Goal: Use online tool/utility: Use online tool/utility

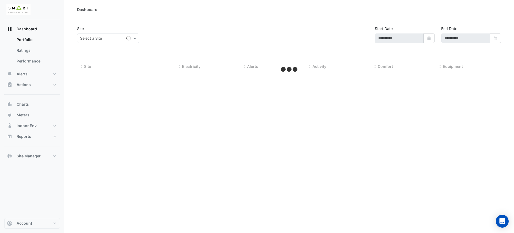
type input "**********"
select select "**"
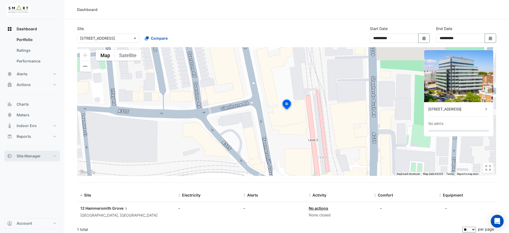
click at [29, 152] on button "Site Manager" at bounding box center [32, 156] width 56 height 11
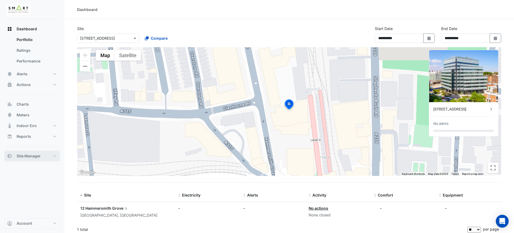
select select "**"
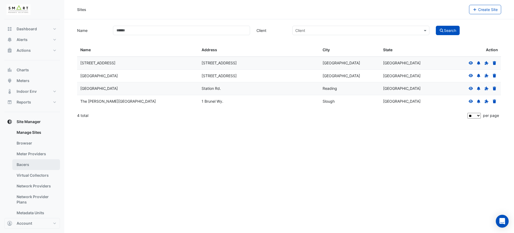
click at [32, 162] on link "Bacers" at bounding box center [36, 164] width 48 height 11
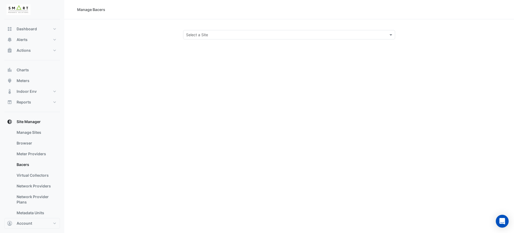
click at [241, 32] on input "text" at bounding box center [284, 35] width 196 height 6
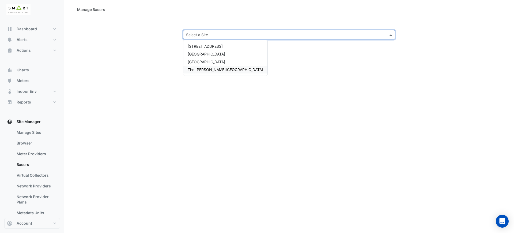
click at [217, 69] on span "The [PERSON_NAME][GEOGRAPHIC_DATA]" at bounding box center [226, 69] width 76 height 5
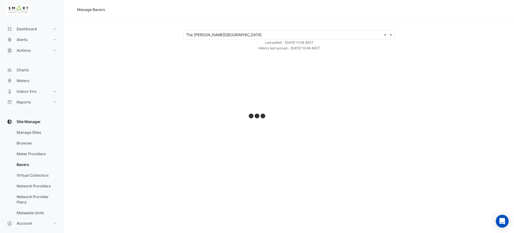
select select "**"
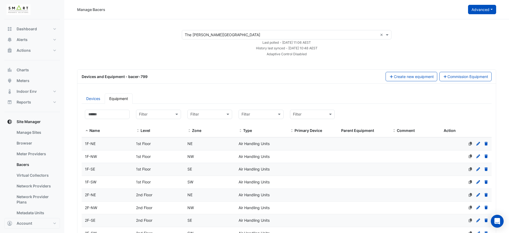
click at [480, 11] on button "Advanced" at bounding box center [482, 9] width 28 height 9
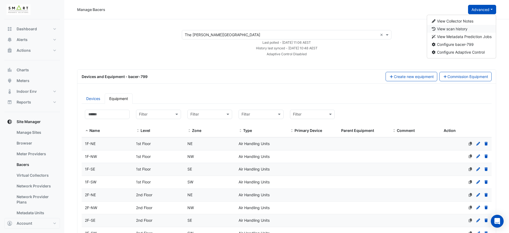
click at [463, 31] on span "View scan history" at bounding box center [452, 29] width 31 height 5
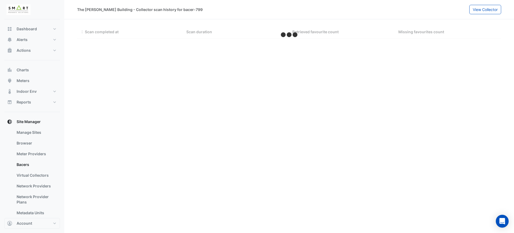
select select "**"
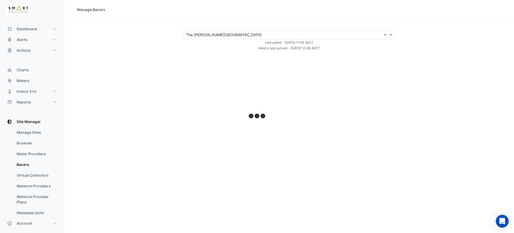
select select "**"
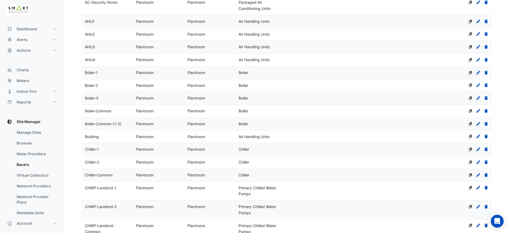
scroll to position [310, 0]
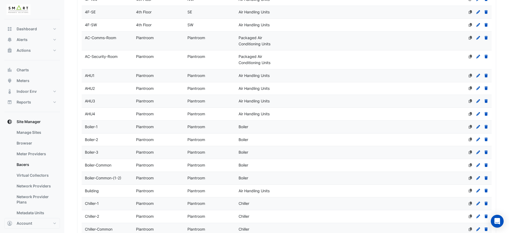
click at [199, 78] on datatable-body-cell "Zone Plantroom" at bounding box center [209, 75] width 51 height 13
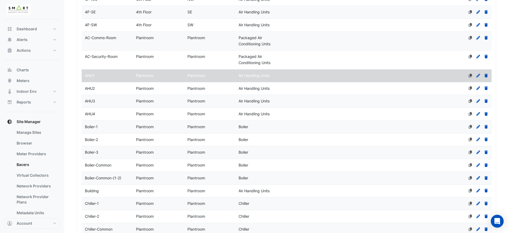
select select "**"
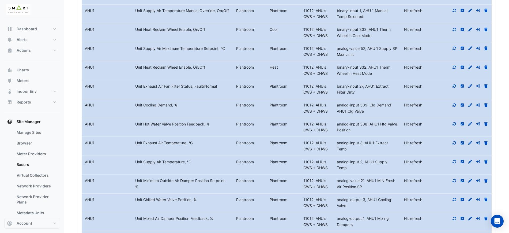
scroll to position [880, 0]
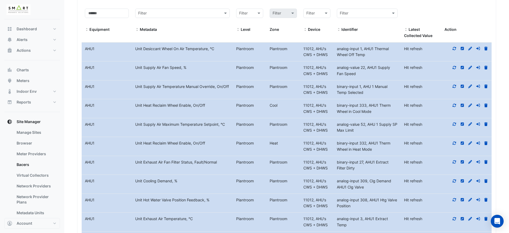
click at [188, 80] on datatable-body-cell "Metadata Unit Supply Air Fan Speed, %" at bounding box center [182, 70] width 101 height 19
click at [455, 50] on icon at bounding box center [454, 48] width 3 height 3
click at [204, 78] on datatable-body-cell "Metadata Unit Supply Air Fan Speed, %" at bounding box center [182, 70] width 101 height 19
click at [462, 50] on icon at bounding box center [462, 49] width 5 height 4
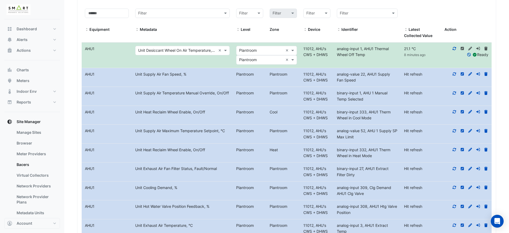
click at [154, 55] on div "Metadata Unit Desiccant Wheel On Air Temperature, °C ×" at bounding box center [182, 50] width 94 height 9
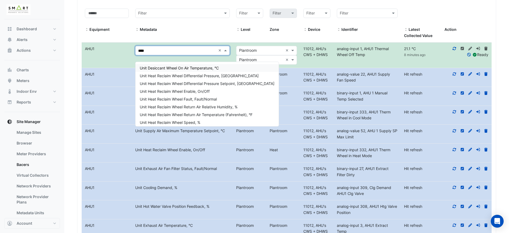
type input "*****"
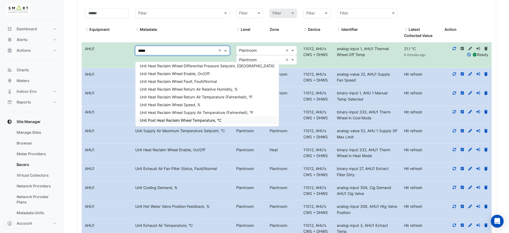
click at [210, 121] on span "Unit Post Heat Reclaim Wheel Temperature, °C" at bounding box center [181, 120] width 82 height 5
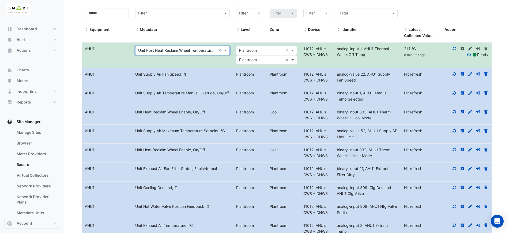
click at [190, 33] on div "Metadata" at bounding box center [182, 30] width 94 height 6
click at [454, 76] on icon at bounding box center [454, 74] width 5 height 4
click at [455, 76] on icon at bounding box center [454, 73] width 3 height 3
click at [455, 76] on icon at bounding box center [454, 74] width 5 height 4
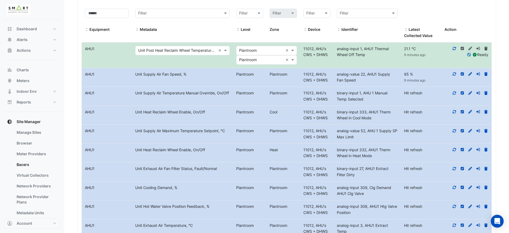
click at [455, 76] on icon at bounding box center [454, 74] width 5 height 4
click at [384, 84] on div "analog-value 22, AHU1 Supply Fan Speed" at bounding box center [367, 77] width 67 height 12
click at [378, 84] on div "analog-value 22, AHU1 Supply Fan Speed" at bounding box center [367, 77] width 67 height 12
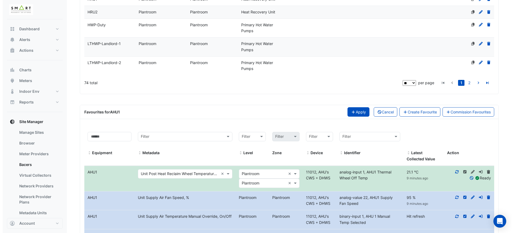
scroll to position [768, 0]
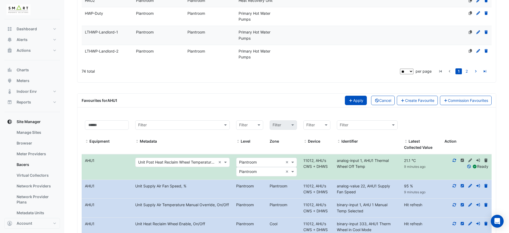
click at [346, 103] on button "Apply" at bounding box center [356, 100] width 22 height 9
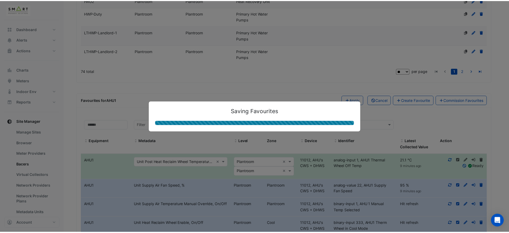
scroll to position [716, 0]
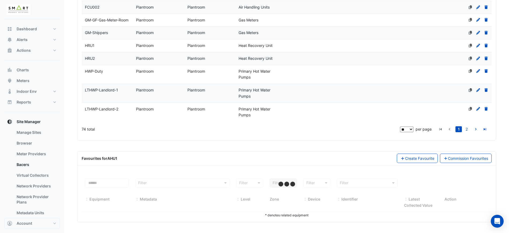
select select "**"
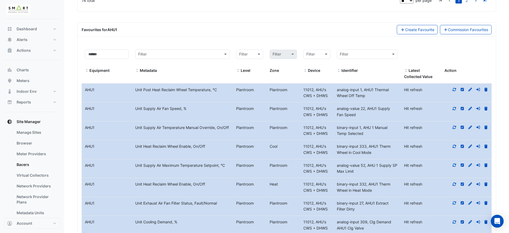
scroll to position [850, 0]
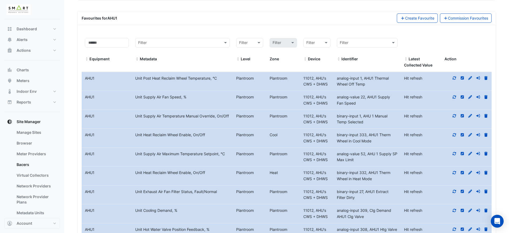
click at [471, 99] on icon at bounding box center [470, 97] width 4 height 4
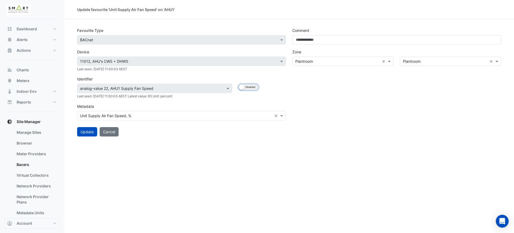
click at [249, 89] on button "Enabled Disabled" at bounding box center [249, 87] width 20 height 6
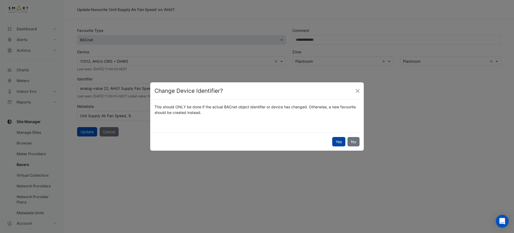
click at [344, 140] on button "Yes" at bounding box center [338, 141] width 13 height 9
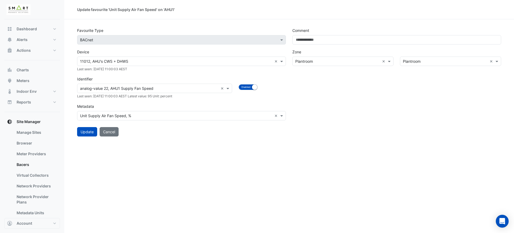
click at [174, 89] on input "text" at bounding box center [149, 89] width 138 height 6
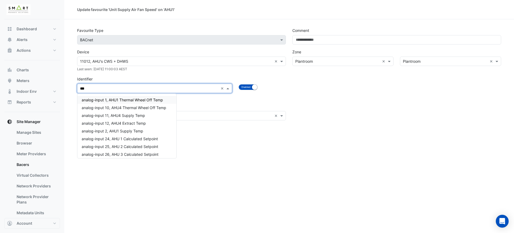
type input "****"
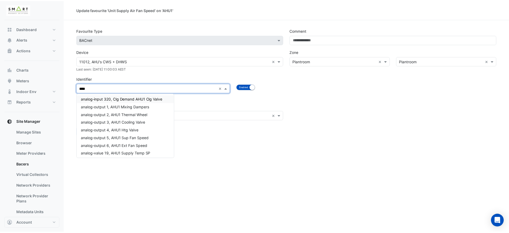
scroll to position [67, 0]
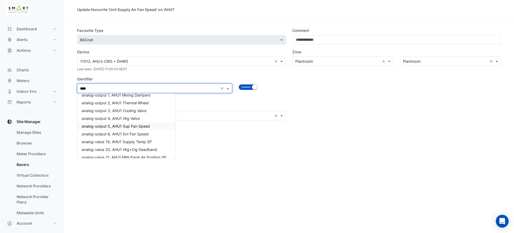
click at [162, 123] on div "analog-output 5, AHU1 Sup Fan Speed" at bounding box center [126, 126] width 98 height 8
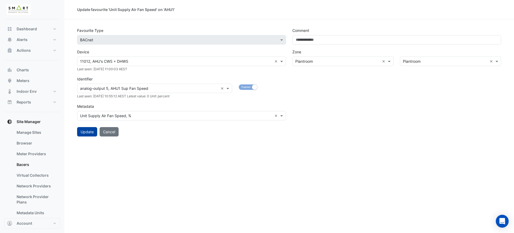
click at [83, 131] on button "Update" at bounding box center [87, 131] width 20 height 9
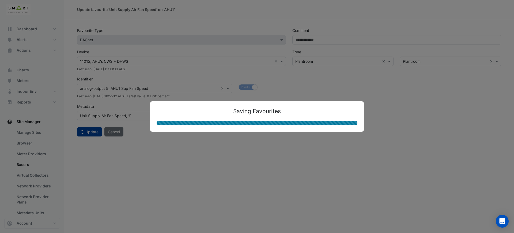
select select "**"
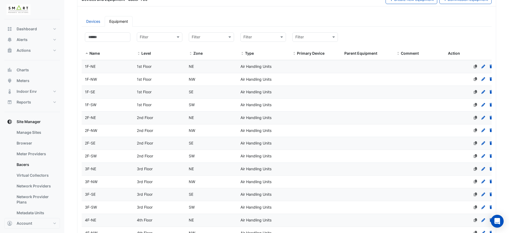
select select "**"
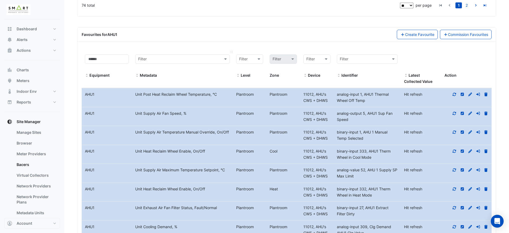
scroll to position [837, 0]
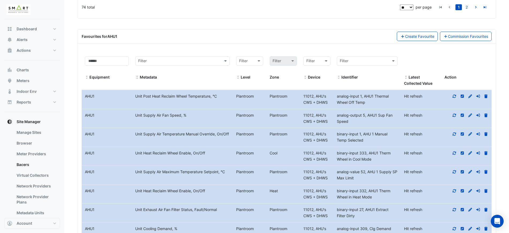
click at [301, 125] on div "11012, AHU's CWS + DHWS" at bounding box center [316, 118] width 33 height 12
click at [301, 143] on div "11012, AHU's CWS + DHWS" at bounding box center [316, 137] width 33 height 12
click at [299, 147] on datatable-body-cell "Level Plantroom Plantroom" at bounding box center [266, 137] width 67 height 19
drag, startPoint x: 370, startPoint y: 159, endPoint x: 373, endPoint y: 153, distance: 6.4
click at [373, 143] on div "binary-input 1, AHU 1 Manual Temp Selected" at bounding box center [367, 137] width 67 height 12
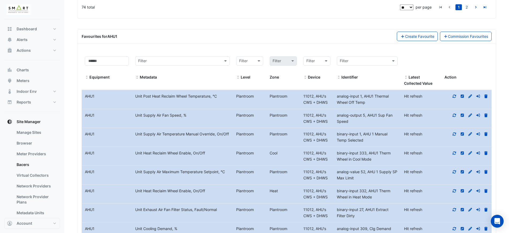
click at [454, 136] on icon at bounding box center [454, 133] width 3 height 3
click at [443, 137] on div at bounding box center [466, 134] width 50 height 6
click at [456, 117] on icon at bounding box center [454, 115] width 5 height 4
click at [453, 98] on icon at bounding box center [454, 96] width 5 height 4
click at [426, 125] on div "95 % 10 minutes ago" at bounding box center [421, 118] width 40 height 12
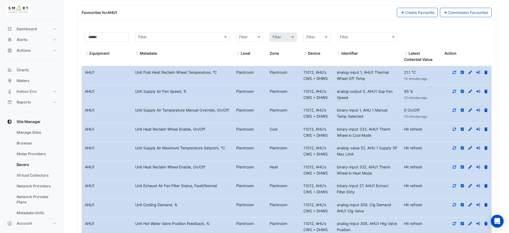
scroll to position [870, 0]
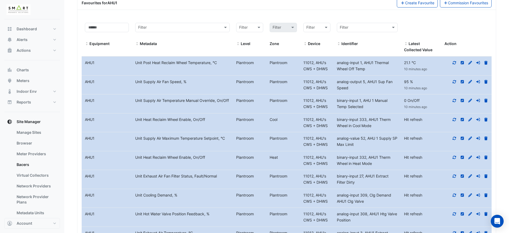
click at [187, 132] on datatable-body-cell "Metadata Unit Heat Reclaim Wheel Enable, On/Off" at bounding box center [182, 122] width 101 height 19
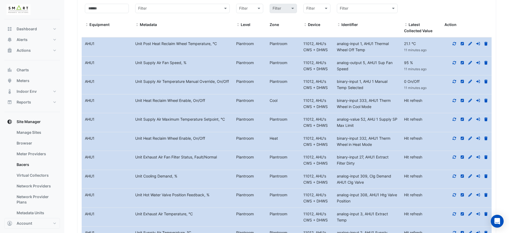
scroll to position [904, 0]
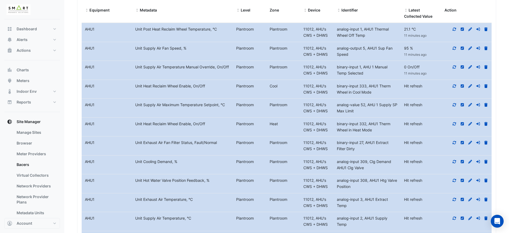
click at [238, 117] on datatable-body-cell "Level Plantroom Plantroom" at bounding box center [266, 108] width 67 height 19
click at [454, 106] on icon at bounding box center [454, 104] width 3 height 3
click at [319, 94] on span "11012, AHU's CWS + DHWS" at bounding box center [315, 89] width 24 height 11
click at [375, 95] on div "binary-input 333, AHU1 Therm Wheel in Cool Mode" at bounding box center [367, 89] width 67 height 12
drag, startPoint x: 370, startPoint y: 133, endPoint x: 346, endPoint y: 130, distance: 24.6
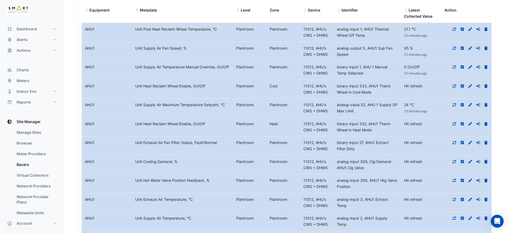
click at [346, 117] on datatable-body-cell "Identifier analog-value 52, AHU 1 Supply SP Max Limit" at bounding box center [367, 108] width 67 height 19
click at [364, 114] on div "analog-value 52, AHU 1 Supply SP Max Limit" at bounding box center [367, 108] width 67 height 12
click at [234, 108] on div "Plantroom" at bounding box center [249, 105] width 33 height 6
drag, startPoint x: 234, startPoint y: 125, endPoint x: 156, endPoint y: 131, distance: 77.9
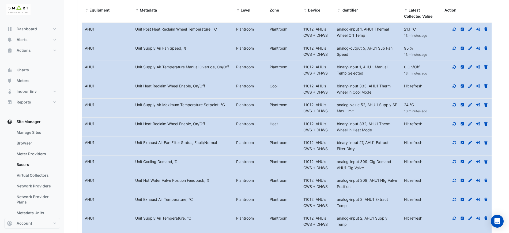
click at [156, 117] on div "Equipment Name AHU1 Metadata Unit Supply Air Maximum Temperature Setpoint, °C L…" at bounding box center [287, 108] width 410 height 19
click at [156, 117] on datatable-body-cell "Metadata Unit Supply Air Maximum Temperature Setpoint, °C" at bounding box center [182, 108] width 101 height 19
drag, startPoint x: 366, startPoint y: 129, endPoint x: 364, endPoint y: 125, distance: 4.5
click at [364, 114] on div "analog-value 52, AHU 1 Supply SP Max Limit" at bounding box center [367, 108] width 67 height 12
click at [280, 127] on div "Heat" at bounding box center [282, 124] width 33 height 6
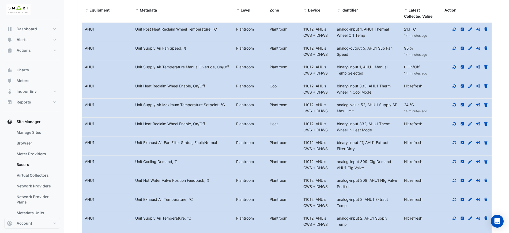
drag, startPoint x: 387, startPoint y: 149, endPoint x: 381, endPoint y: 144, distance: 7.4
click at [381, 133] on div "binary-input 332, AHU1 Therm Wheel in Heat Mode" at bounding box center [367, 127] width 67 height 12
click at [369, 152] on div "binary-input 27, AHU1 Extract Filter Dirty" at bounding box center [367, 146] width 67 height 12
drag, startPoint x: 369, startPoint y: 168, endPoint x: 367, endPoint y: 162, distance: 6.7
click at [367, 152] on div "binary-input 27, AHU1 Extract Filter Dirty" at bounding box center [367, 146] width 67 height 12
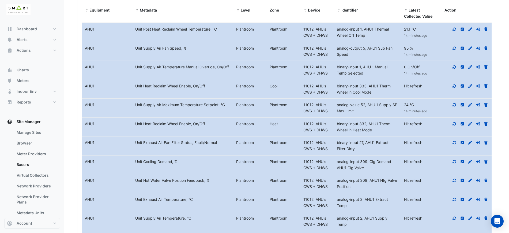
click at [462, 144] on icon at bounding box center [462, 143] width 5 height 4
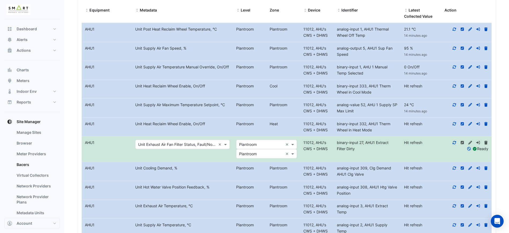
click at [204, 148] on input "text" at bounding box center [177, 144] width 78 height 6
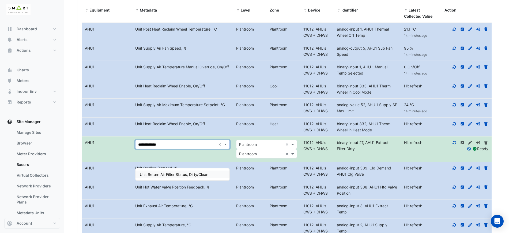
type input "**********"
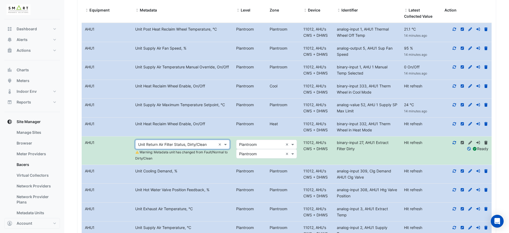
click at [364, 164] on datatable-body-cell "Identifier binary-input 27, AHU1 Extract Filter Dirty" at bounding box center [367, 150] width 67 height 28
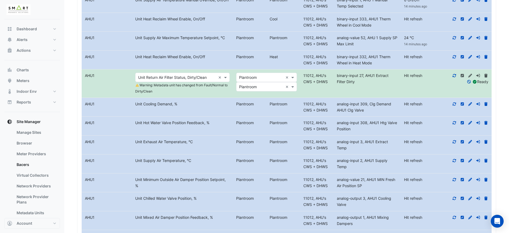
scroll to position [1004, 0]
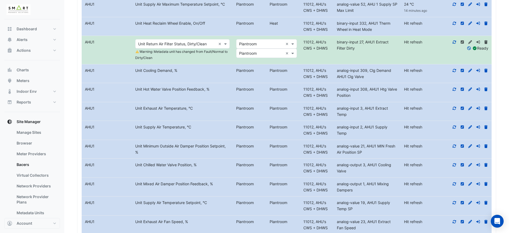
click at [212, 92] on div "Unit Hot Water Valve Position Feedback, %" at bounding box center [182, 89] width 101 height 6
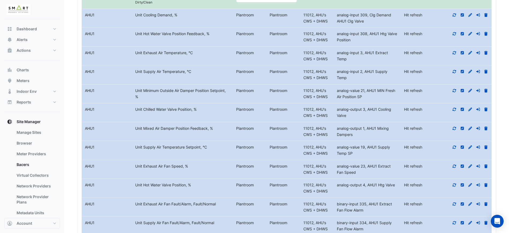
scroll to position [1071, 0]
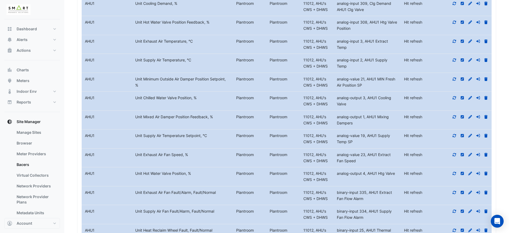
click at [357, 51] on div "analog-input 3, AHU1 Extract Temp" at bounding box center [367, 44] width 67 height 12
click at [463, 43] on icon at bounding box center [462, 41] width 3 height 3
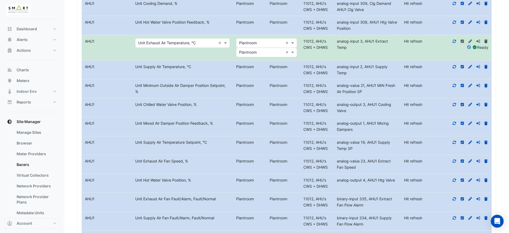
click at [173, 46] on input "text" at bounding box center [177, 43] width 78 height 6
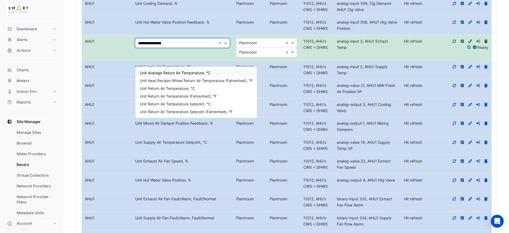
type input "**********"
click at [179, 87] on span "Unit Return Air Temperature, °C" at bounding box center [167, 88] width 55 height 5
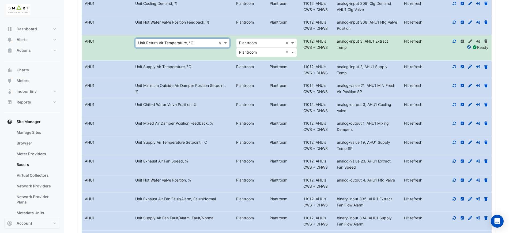
click at [189, 70] on div "Unit Supply Air Temperature, °C" at bounding box center [182, 67] width 101 height 6
click at [281, 89] on div "Plantroom" at bounding box center [282, 85] width 33 height 6
click at [241, 89] on div "Plantroom" at bounding box center [249, 85] width 33 height 6
click at [351, 117] on datatable-body-cell "Identifier analog-output 3, AHU1 Cooling Valve" at bounding box center [367, 107] width 67 height 19
drag, startPoint x: 354, startPoint y: 149, endPoint x: 338, endPoint y: 144, distance: 17.1
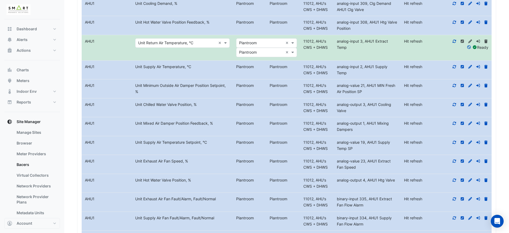
click at [338, 133] on div "analog-output 1, AHU1 Mixing Dampers" at bounding box center [367, 126] width 67 height 12
click at [426, 126] on div "Hit refresh" at bounding box center [421, 123] width 40 height 6
click at [463, 125] on icon at bounding box center [462, 123] width 5 height 4
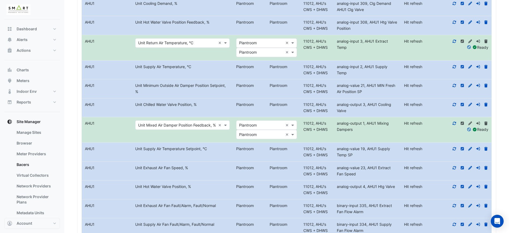
click at [170, 128] on input "text" at bounding box center [177, 125] width 78 height 6
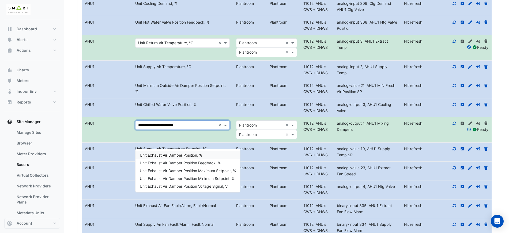
type input "**********"
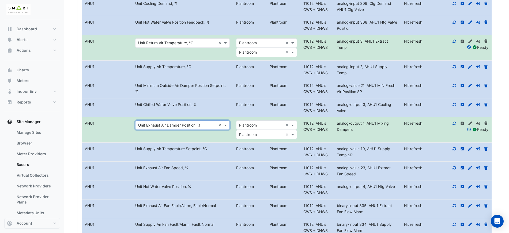
click at [175, 142] on datatable-body-cell "Metadata Metadata Unit Exhaust Air Damper Position, % ×" at bounding box center [182, 129] width 101 height 25
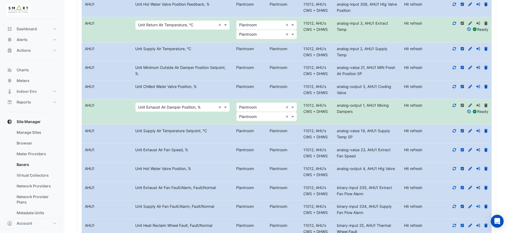
scroll to position [1105, 0]
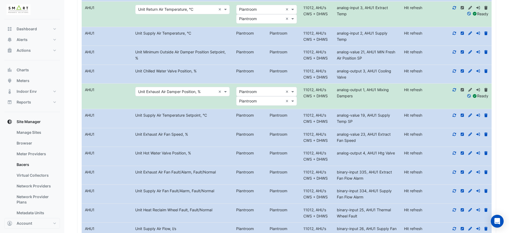
click at [360, 144] on div "analog-value 23, AHU1 Extract Fan Speed" at bounding box center [367, 137] width 67 height 12
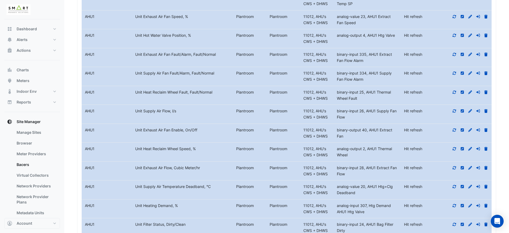
scroll to position [1136, 0]
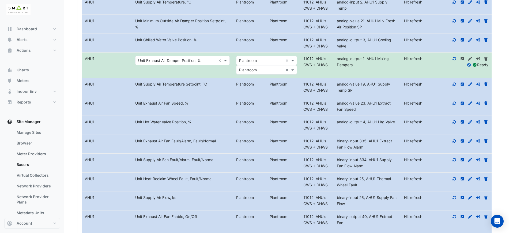
click at [171, 106] on div "Unit Exhaust Air Fan Speed, %" at bounding box center [182, 103] width 101 height 6
click at [205, 106] on div "Unit Exhaust Air Fan Speed, %" at bounding box center [182, 103] width 101 height 6
click at [456, 104] on icon at bounding box center [454, 102] width 3 height 3
click at [423, 111] on small "16 minutes ago" at bounding box center [415, 109] width 23 height 4
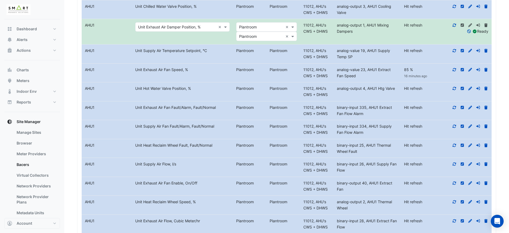
scroll to position [1203, 0]
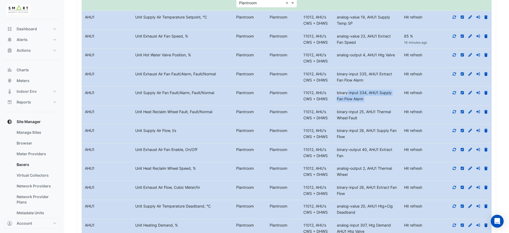
drag, startPoint x: 404, startPoint y: 114, endPoint x: 337, endPoint y: 115, distance: 67.0
click at [338, 105] on div "Equipment Name AHU1 Metadata Unit Supply Air Fan Fault/Alarm, Fault/Normal Leve…" at bounding box center [287, 96] width 410 height 19
click at [332, 102] on div "11012, AHU's CWS + DHWS" at bounding box center [316, 96] width 33 height 12
drag, startPoint x: 361, startPoint y: 80, endPoint x: 130, endPoint y: 77, distance: 230.9
click at [131, 67] on div "Equipment Name AHU1 Metadata Unit Hot Water Valve Position, % Level Plantroom P…" at bounding box center [287, 58] width 410 height 19
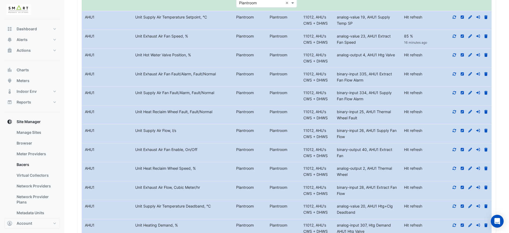
click at [259, 77] on div "Plantroom" at bounding box center [249, 74] width 33 height 6
drag, startPoint x: 261, startPoint y: 96, endPoint x: 377, endPoint y: 98, distance: 116.0
click at [356, 87] on div "Equipment Name AHU1 Metadata Unit Exhaust Air Fan Fault/Alarm, Fault/Normal Lev…" at bounding box center [287, 77] width 410 height 19
click at [385, 83] on div "binary-input 335, AHU1 Extract Fan Flow Alarm" at bounding box center [367, 77] width 67 height 12
drag, startPoint x: 361, startPoint y: 97, endPoint x: 136, endPoint y: 99, distance: 224.7
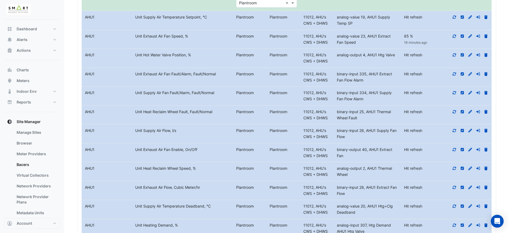
click at [136, 87] on div "Equipment Name AHU1 Metadata Unit Exhaust Air Fan Fault/Alarm, Fault/Normal Lev…" at bounding box center [287, 77] width 410 height 19
drag, startPoint x: 404, startPoint y: 99, endPoint x: 420, endPoint y: 99, distance: 16.3
click at [404, 87] on datatable-body-cell "Latest Value Hit refresh" at bounding box center [421, 77] width 40 height 19
click at [464, 76] on icon at bounding box center [462, 74] width 5 height 4
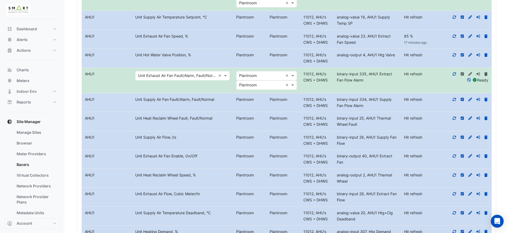
click at [195, 79] on input "text" at bounding box center [177, 76] width 78 height 6
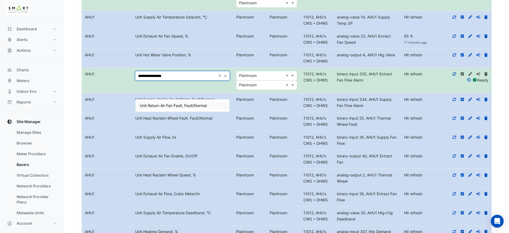
type input "**********"
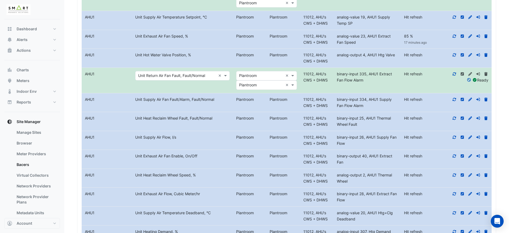
click at [200, 93] on datatable-body-cell "Metadata Metadata Unit Return Air Fan Fault, Fault/Normal ×" at bounding box center [182, 80] width 101 height 25
click at [215, 93] on datatable-body-cell "Metadata Metadata Unit Return Air Fan Fault, Fault/Normal ×" at bounding box center [182, 80] width 101 height 25
click at [208, 103] on div "Unit Supply Air Fan Fault/Alarm, Fault/Normal" at bounding box center [182, 99] width 101 height 6
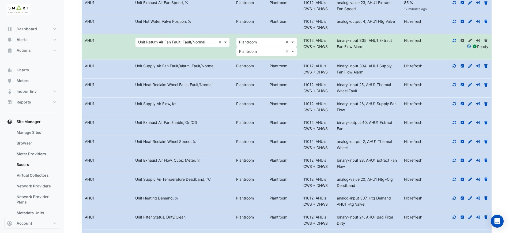
click at [212, 97] on datatable-body-cell "Metadata Unit Heat Reclaim Wheel Fault, Fault/Normal" at bounding box center [182, 87] width 101 height 19
click at [209, 107] on div "Unit Supply Air Flow, l/s" at bounding box center [182, 104] width 101 height 6
click at [454, 106] on icon at bounding box center [454, 104] width 5 height 4
click at [463, 124] on icon at bounding box center [462, 122] width 3 height 3
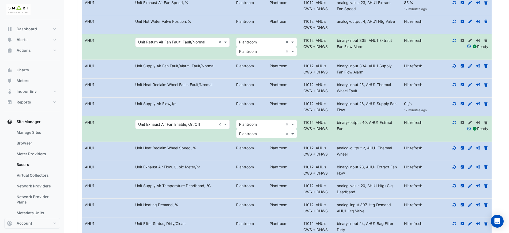
click at [163, 127] on input "text" at bounding box center [177, 124] width 78 height 6
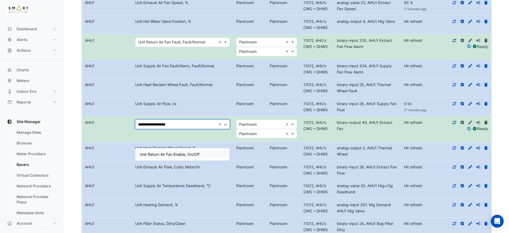
type input "**********"
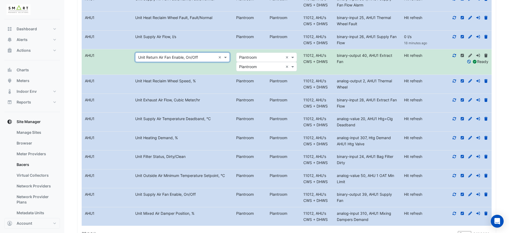
scroll to position [1337, 0]
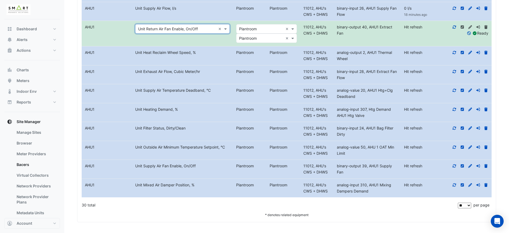
click at [196, 32] on input "text" at bounding box center [177, 29] width 78 height 6
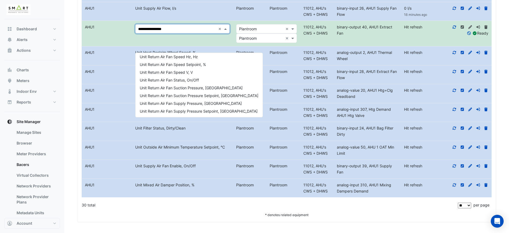
scroll to position [0, 0]
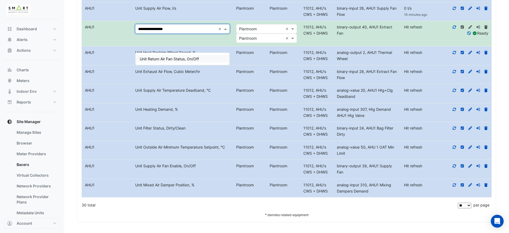
type input "**********"
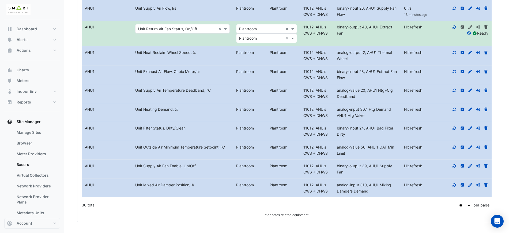
click at [204, 93] on div "Unit Supply Air Temperature Deadband, °C" at bounding box center [182, 90] width 101 height 6
drag, startPoint x: 212, startPoint y: 79, endPoint x: 214, endPoint y: 87, distance: 8.3
click at [212, 79] on datatable-body-cell "Metadata Unit Exhaust Air Flow, Cubic Meter/hr" at bounding box center [182, 74] width 101 height 19
click at [215, 84] on datatable-body-cell "Metadata Unit Exhaust Air Flow, Cubic Meter/hr" at bounding box center [182, 74] width 101 height 19
click at [365, 100] on div "analog-value 20, AHU1 Htg+Clg Deadband" at bounding box center [367, 93] width 67 height 12
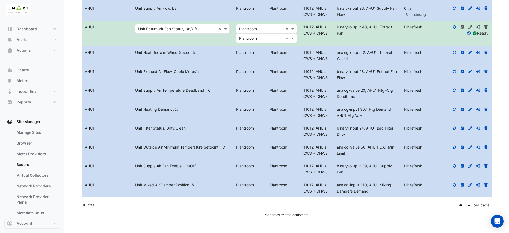
click at [462, 73] on icon at bounding box center [462, 72] width 5 height 4
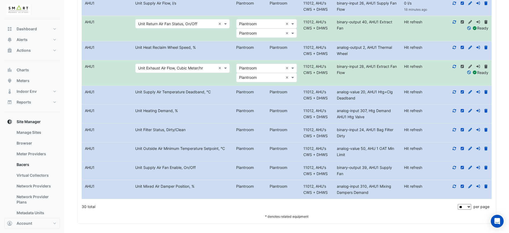
click at [197, 72] on input "text" at bounding box center [177, 68] width 78 height 6
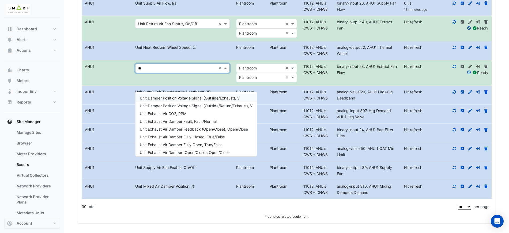
type input "*"
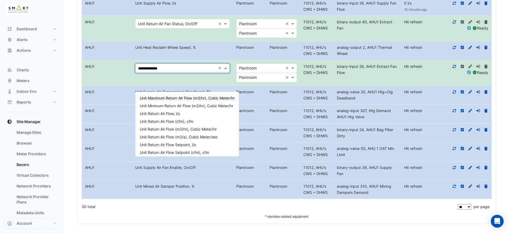
type input "**********"
click at [162, 113] on span "Unit Return Air Flow, l/s" at bounding box center [160, 113] width 40 height 5
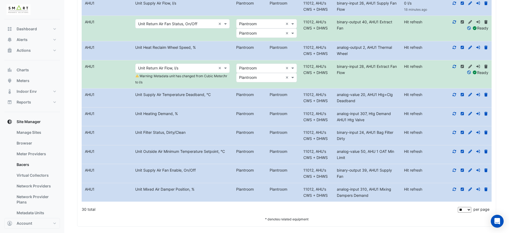
click at [392, 88] on datatable-body-cell "Identifier binary-input 28, AHU1 Extract Fan Flow" at bounding box center [367, 74] width 67 height 28
click at [205, 98] on div "Unit Supply Air Temperature Deadband, °C" at bounding box center [182, 95] width 101 height 6
click at [453, 96] on icon at bounding box center [454, 95] width 5 height 4
click at [396, 142] on div "binary-input 24, AHU1 Bag Filter Dirty" at bounding box center [367, 135] width 67 height 12
click at [205, 145] on datatable-body-cell "Metadata Unit Filter Status, Dirty/Clean" at bounding box center [182, 135] width 101 height 19
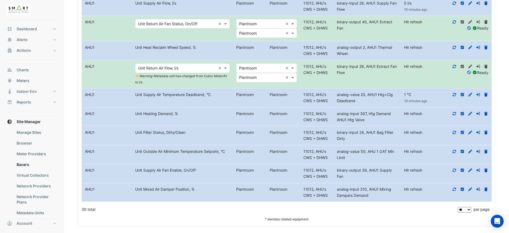
click at [463, 134] on icon at bounding box center [462, 132] width 3 height 3
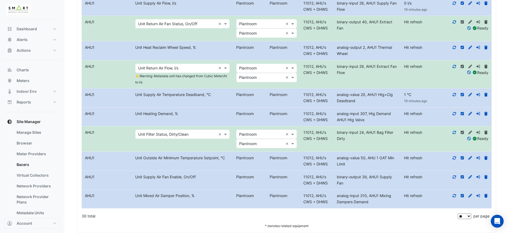
click at [181, 137] on input "text" at bounding box center [177, 134] width 78 height 6
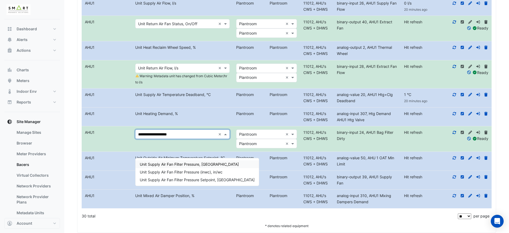
type input "**********"
click at [193, 126] on datatable-body-cell "Metadata Unit Heating Demand, %" at bounding box center [182, 116] width 101 height 19
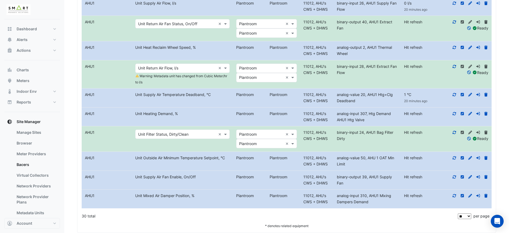
click at [204, 180] on div "Unit Supply Air Fan Enable, On/Off" at bounding box center [182, 177] width 101 height 6
click at [463, 178] on icon at bounding box center [462, 176] width 3 height 3
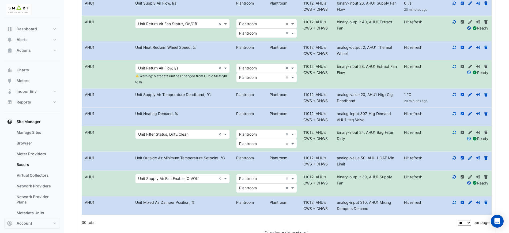
click at [211, 182] on input "text" at bounding box center [177, 179] width 78 height 6
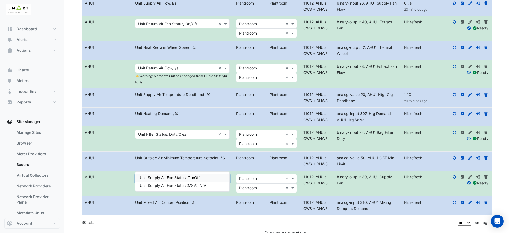
type input "**********"
click at [210, 178] on div "Unit Supply Air Fan Status, On/Off" at bounding box center [183, 178] width 94 height 8
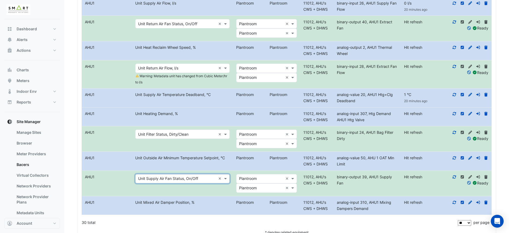
click at [212, 196] on datatable-body-cell "Metadata Metadata Unit Supply Air Fan Status, On/Off ×" at bounding box center [182, 183] width 101 height 25
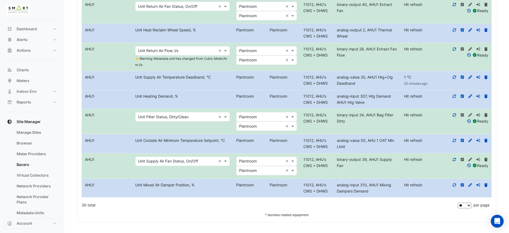
scroll to position [1372, 0]
click at [452, 183] on div at bounding box center [466, 185] width 50 height 6
click at [453, 183] on icon at bounding box center [454, 185] width 5 height 4
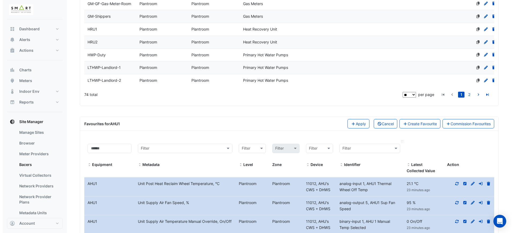
scroll to position [803, 0]
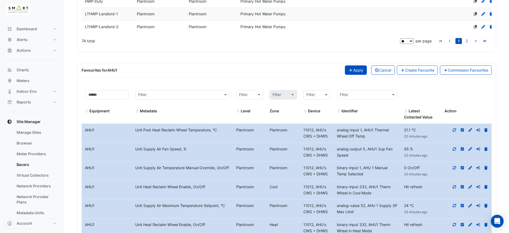
click at [355, 75] on button "Apply" at bounding box center [356, 69] width 22 height 9
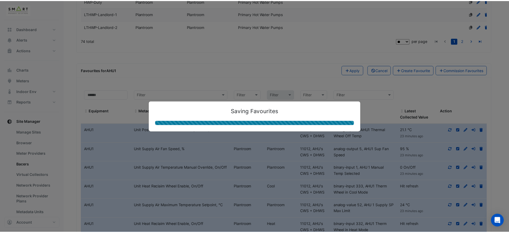
scroll to position [733, 0]
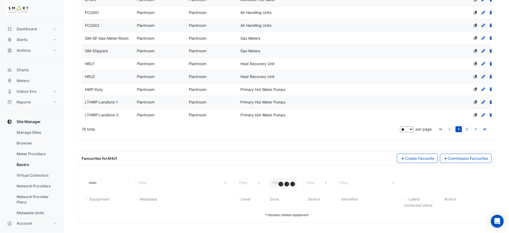
select select "**"
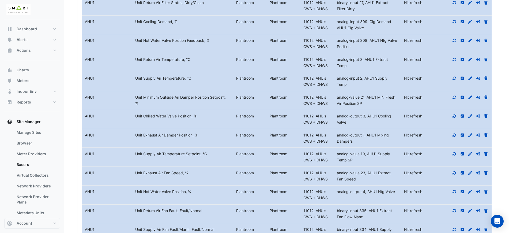
scroll to position [1169, 0]
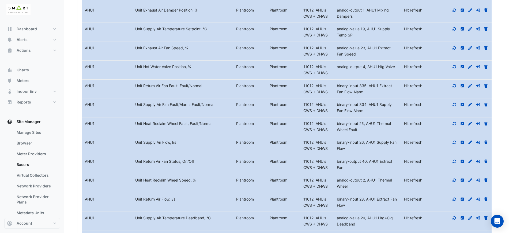
click at [418, 61] on datatable-body-cell "Latest Value Hit refresh" at bounding box center [421, 51] width 40 height 19
click at [469, 50] on icon at bounding box center [470, 48] width 5 height 4
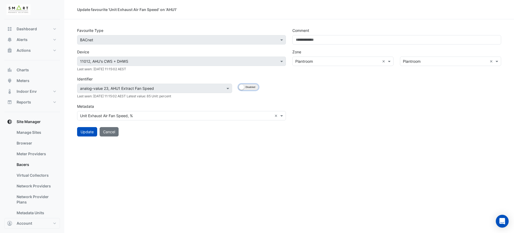
click at [253, 87] on button "Enabled Disabled" at bounding box center [249, 87] width 20 height 6
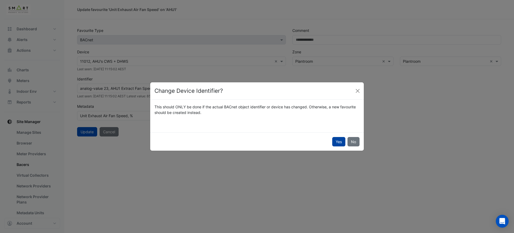
click at [335, 140] on button "Yes" at bounding box center [338, 141] width 13 height 9
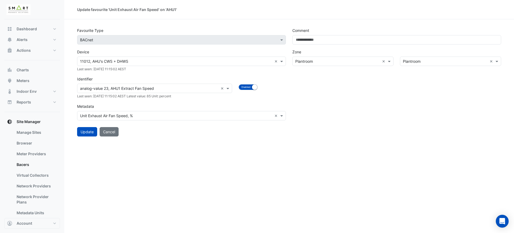
click at [163, 89] on input "text" at bounding box center [149, 89] width 138 height 6
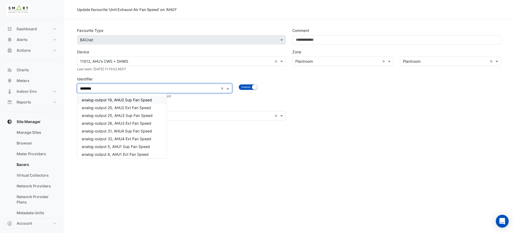
type input "*********"
click at [143, 154] on span "analog-output 6, AHU1 Ext Fan Speed" at bounding box center [115, 154] width 67 height 5
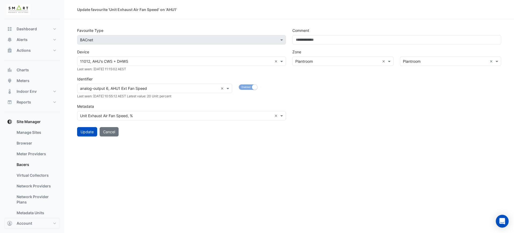
click at [153, 103] on div "Metadata Select Metadata Unit Exhaust Air Fan Speed, % ×" at bounding box center [181, 111] width 209 height 19
click at [147, 113] on input "text" at bounding box center [176, 116] width 192 height 6
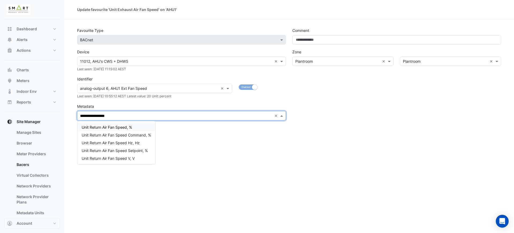
type input "**********"
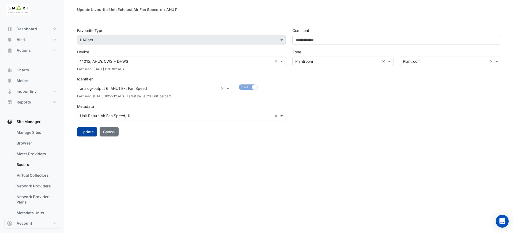
click at [85, 132] on button "Update" at bounding box center [87, 131] width 20 height 9
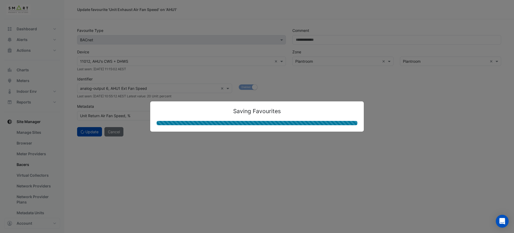
select select "**"
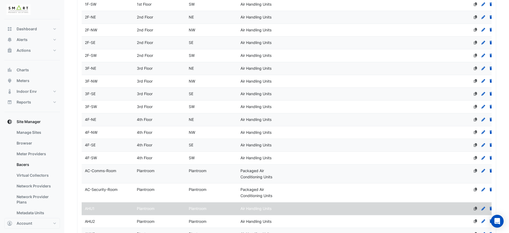
select select "**"
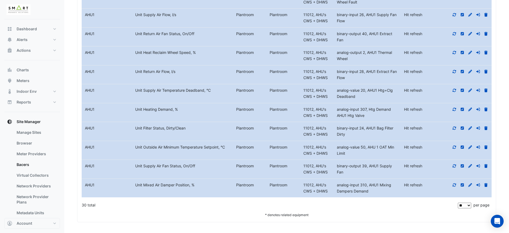
scroll to position [1320, 0]
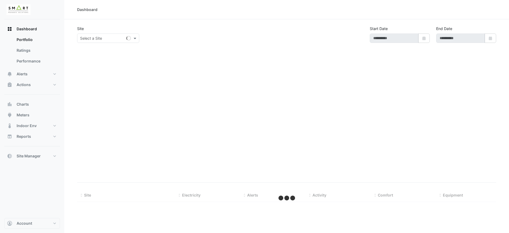
type input "**********"
select select "**"
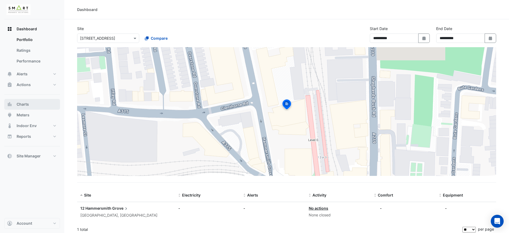
click at [34, 103] on button "Charts" at bounding box center [32, 104] width 56 height 11
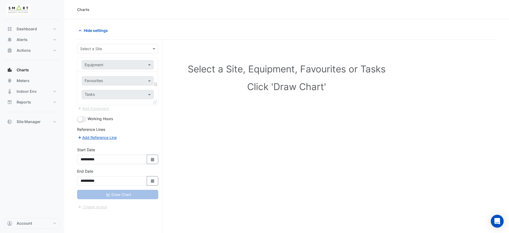
drag, startPoint x: 100, startPoint y: 53, endPoint x: 110, endPoint y: 49, distance: 10.1
click at [101, 53] on div "Select a Site" at bounding box center [117, 48] width 81 height 9
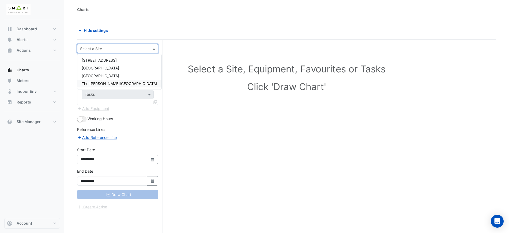
click at [103, 83] on span "The [PERSON_NAME][GEOGRAPHIC_DATA]" at bounding box center [120, 83] width 76 height 5
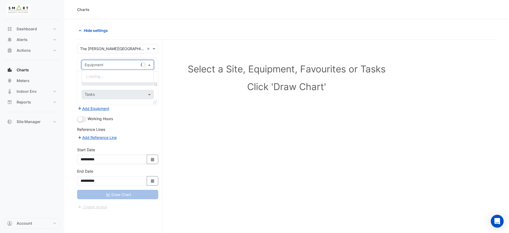
click at [108, 61] on div "Equipment" at bounding box center [118, 64] width 72 height 9
type input "***"
click at [104, 76] on div "AHU1" at bounding box center [118, 76] width 72 height 8
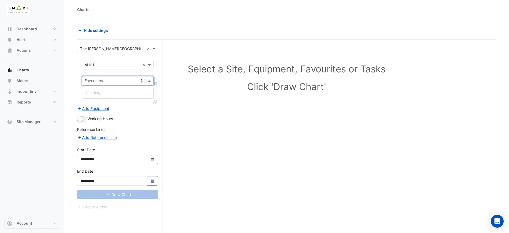
click at [105, 76] on div "Favourites" at bounding box center [118, 80] width 72 height 9
type input "*"
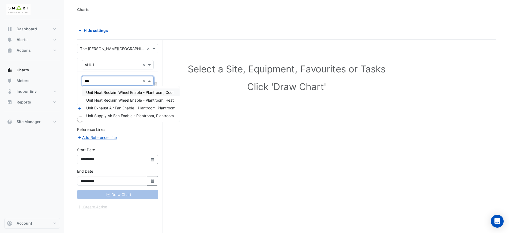
type input "****"
click at [121, 90] on span "Unit Heat Reclaim Wheel Enable - Plantroom, Cool" at bounding box center [129, 92] width 87 height 5
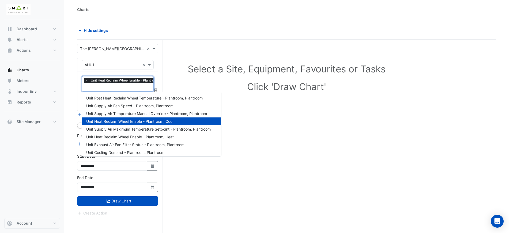
click at [118, 89] on input "text" at bounding box center [127, 88] width 85 height 6
type input "*"
click at [143, 137] on span "Unit Heat Reclaim Wheel Enable - Plantroom, Heat" at bounding box center [130, 136] width 88 height 5
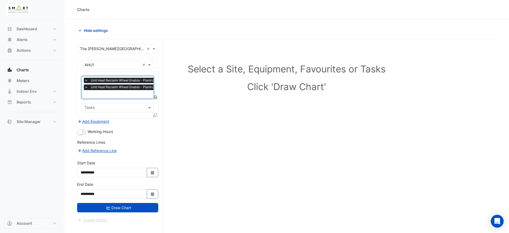
click at [136, 94] on input "text" at bounding box center [128, 95] width 86 height 6
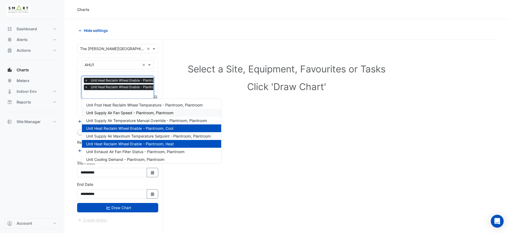
click at [132, 114] on span "Unit Supply Air Fan Speed - Plantroom, Plantroom" at bounding box center [129, 112] width 87 height 5
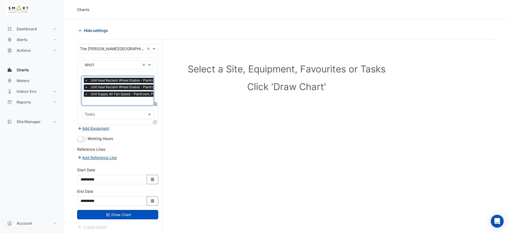
click at [126, 102] on input "text" at bounding box center [128, 102] width 86 height 6
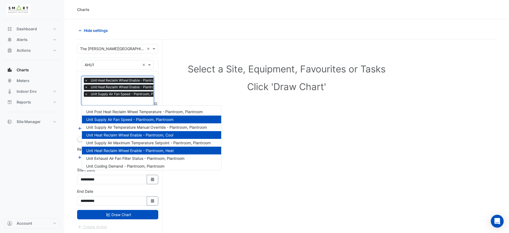
click at [87, 96] on span "×" at bounding box center [86, 93] width 5 height 5
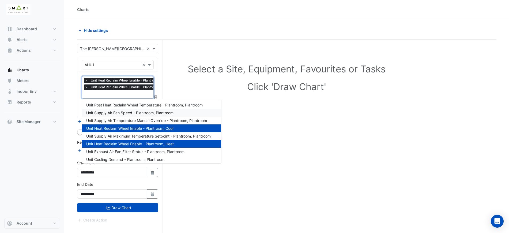
click at [96, 96] on input "text" at bounding box center [128, 95] width 86 height 6
click at [141, 104] on span "Unit Post Heat Reclaim Wheel Temperature - Plantroom, Plantroom" at bounding box center [144, 105] width 117 height 5
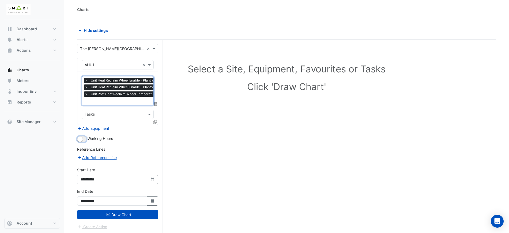
click at [85, 139] on button "button" at bounding box center [81, 139] width 9 height 6
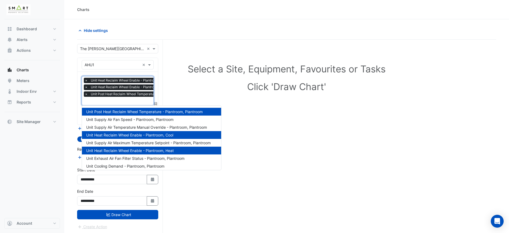
scroll to position [0, 3]
click at [117, 104] on div at bounding box center [137, 101] width 112 height 7
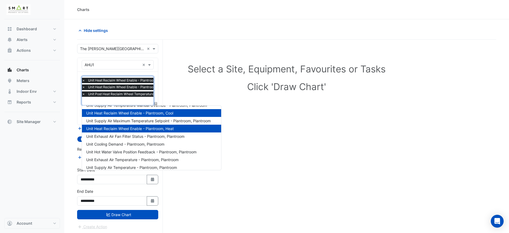
scroll to position [33, 0]
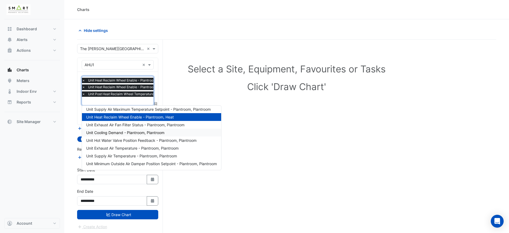
click at [139, 134] on span "Unit Cooling Demand - Plantroom, Plantroom" at bounding box center [125, 132] width 78 height 5
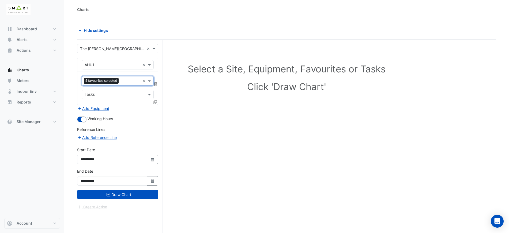
scroll to position [0, 0]
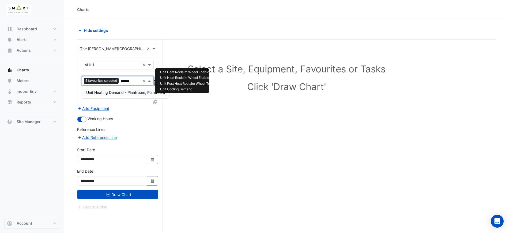
type input "*******"
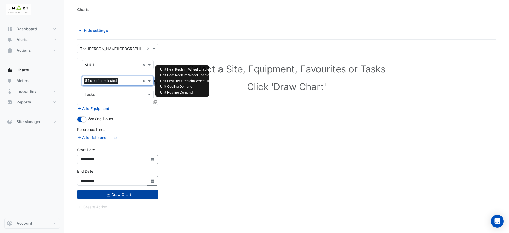
click at [113, 190] on button "Draw Chart" at bounding box center [117, 194] width 81 height 9
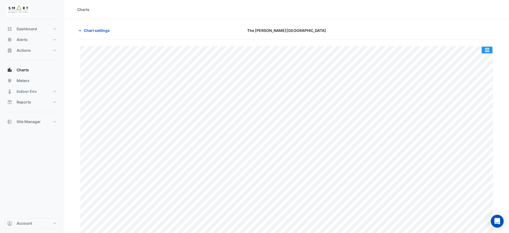
click at [486, 47] on button "button" at bounding box center [487, 50] width 11 height 7
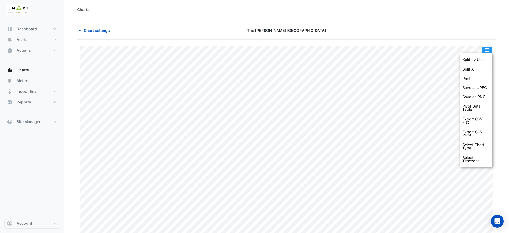
click at [487, 53] on div "Split by Unit Split All Print Save as JPEG Save as PNG Pivot Data Table Export …" at bounding box center [476, 110] width 32 height 114
click at [488, 55] on div "Split by Unit" at bounding box center [476, 60] width 32 height 10
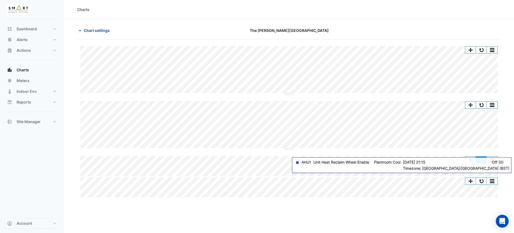
click at [478, 159] on button "button" at bounding box center [481, 159] width 11 height 7
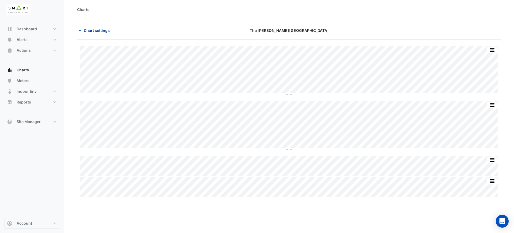
click at [110, 27] on button "Chart settings" at bounding box center [95, 30] width 36 height 9
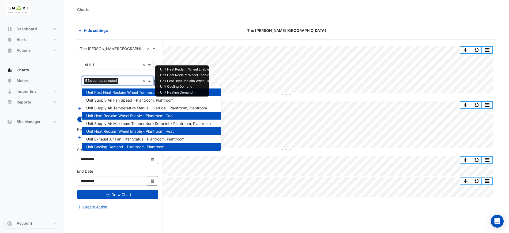
click at [126, 79] on input "text" at bounding box center [131, 81] width 20 height 6
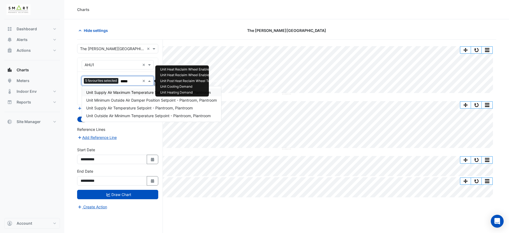
type input "******"
click at [155, 106] on span "Unit Supply Air Temperature Setpoint - Plantroom, Plantroom" at bounding box center [139, 108] width 107 height 5
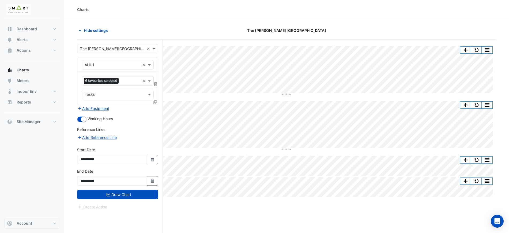
click at [133, 200] on form "**********" at bounding box center [117, 127] width 81 height 166
click at [136, 196] on button "Draw Chart" at bounding box center [117, 194] width 81 height 9
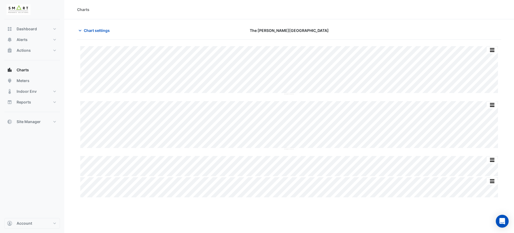
click at [289, 111] on div "Split All Split None Print Save as JPEG Save as PNG Pivot Data Table Export CSV…" at bounding box center [289, 121] width 424 height 151
click at [91, 32] on span "Chart settings" at bounding box center [97, 31] width 26 height 6
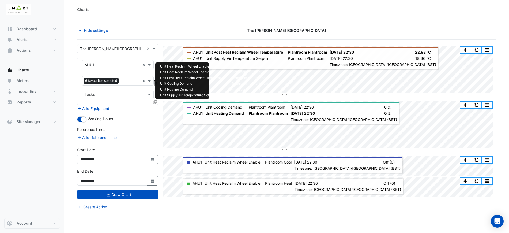
click at [116, 85] on div "Favourites 6 favourites selected ×" at bounding box center [118, 80] width 72 height 9
type input "****"
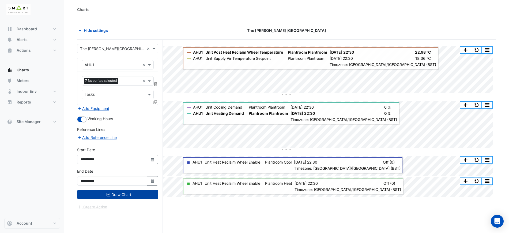
click at [141, 196] on button "Draw Chart" at bounding box center [117, 194] width 81 height 9
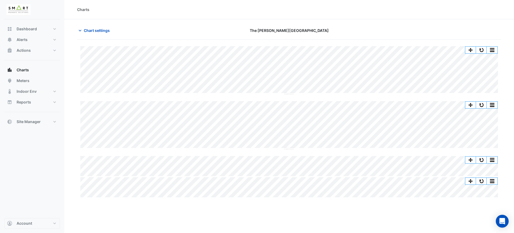
click at [231, 150] on div "Split All Split None Print Save as JPEG Save as PNG Pivot Data Table Export CSV…" at bounding box center [289, 121] width 424 height 151
click at [101, 31] on span "Chart settings" at bounding box center [97, 31] width 26 height 6
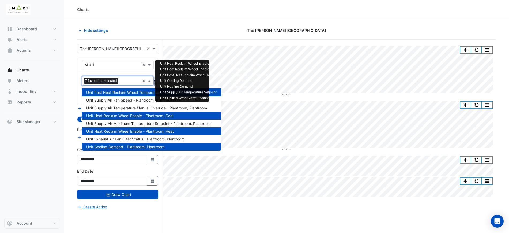
click at [113, 80] on span "7 favourites selected" at bounding box center [101, 80] width 35 height 5
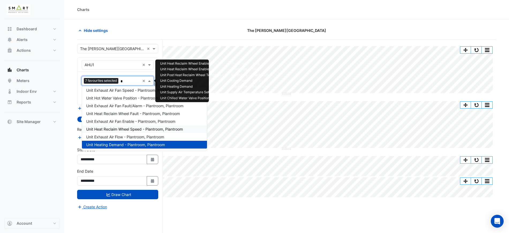
scroll to position [49, 0]
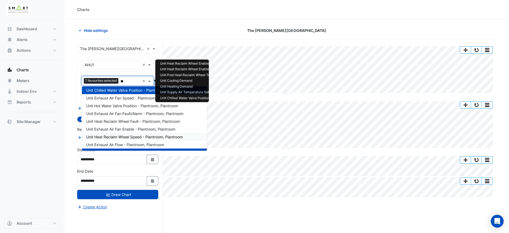
type input "***"
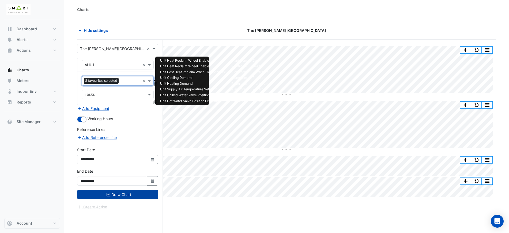
click at [156, 195] on button "Draw Chart" at bounding box center [117, 194] width 81 height 9
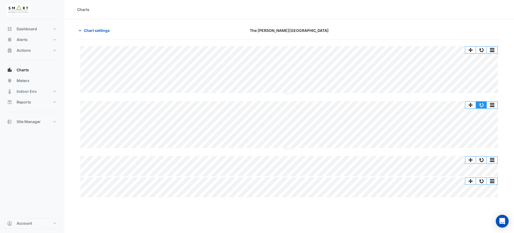
click at [483, 103] on button "button" at bounding box center [481, 105] width 11 height 7
click at [88, 34] on button "Chart settings" at bounding box center [95, 30] width 36 height 9
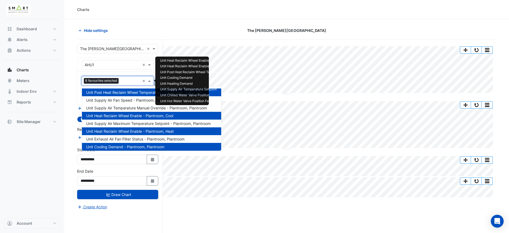
click at [112, 80] on span "8 favourites selected" at bounding box center [101, 80] width 35 height 5
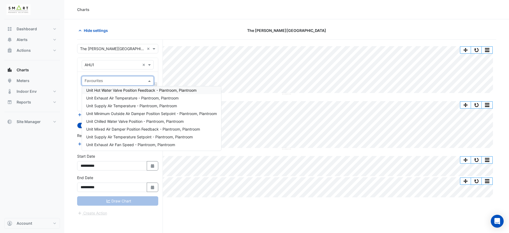
type input "*"
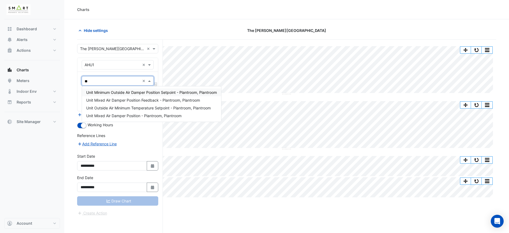
scroll to position [0, 0]
type input "***"
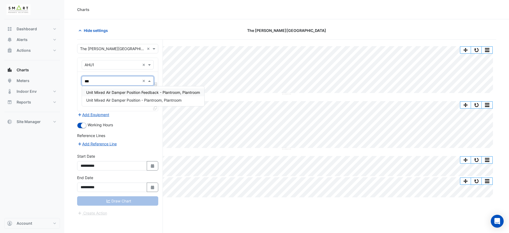
click at [119, 91] on span "Unit Mixed Air Damper Position Feedback - Plantroom, Plantroom" at bounding box center [143, 92] width 114 height 5
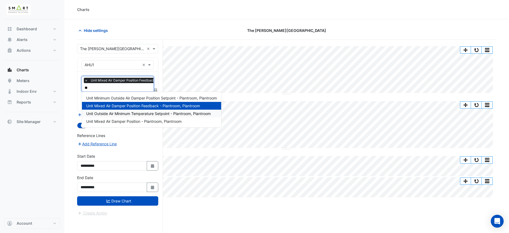
type input "***"
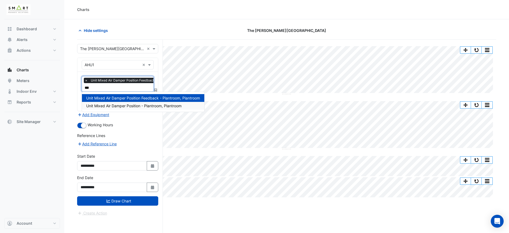
click at [134, 105] on span "Unit Mixed Air Damper Position - Plantroom, Plantroom" at bounding box center [133, 105] width 95 height 5
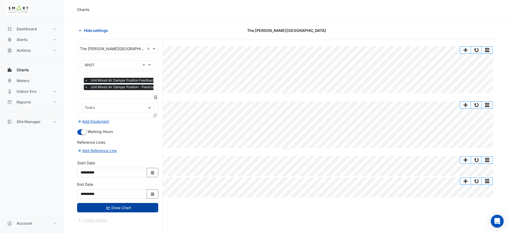
drag, startPoint x: 126, startPoint y: 211, endPoint x: 128, endPoint y: 207, distance: 4.2
click at [126, 212] on form "**********" at bounding box center [117, 133] width 81 height 179
click at [128, 207] on button "Draw Chart" at bounding box center [117, 207] width 81 height 9
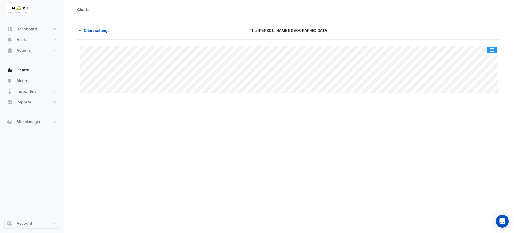
drag, startPoint x: 492, startPoint y: 49, endPoint x: 491, endPoint y: 56, distance: 7.5
click at [492, 50] on button "button" at bounding box center [492, 50] width 11 height 7
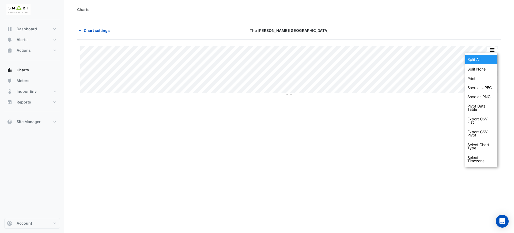
click at [491, 56] on div "Split All" at bounding box center [481, 60] width 32 height 10
